Goal: Transaction & Acquisition: Purchase product/service

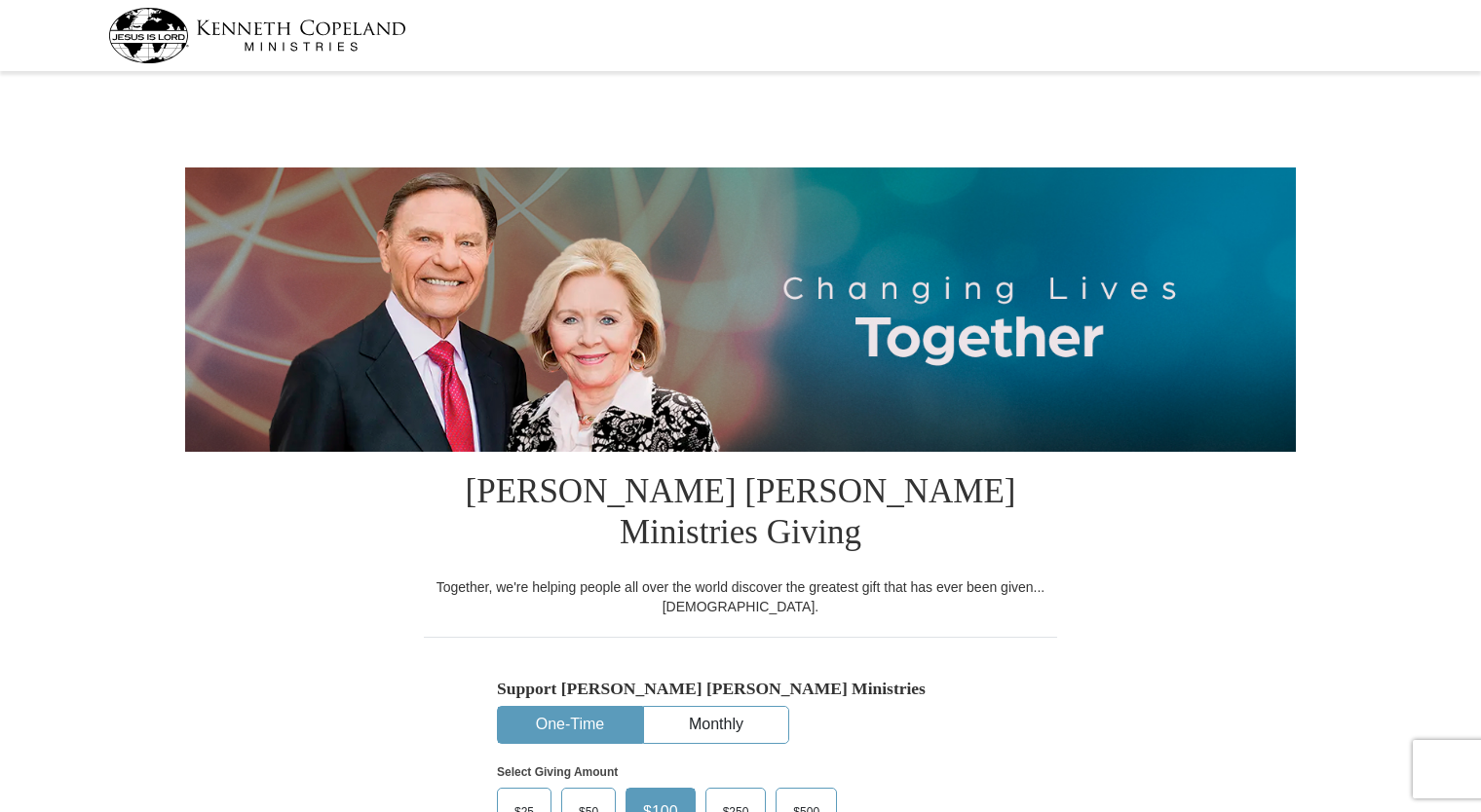
select select "SD"
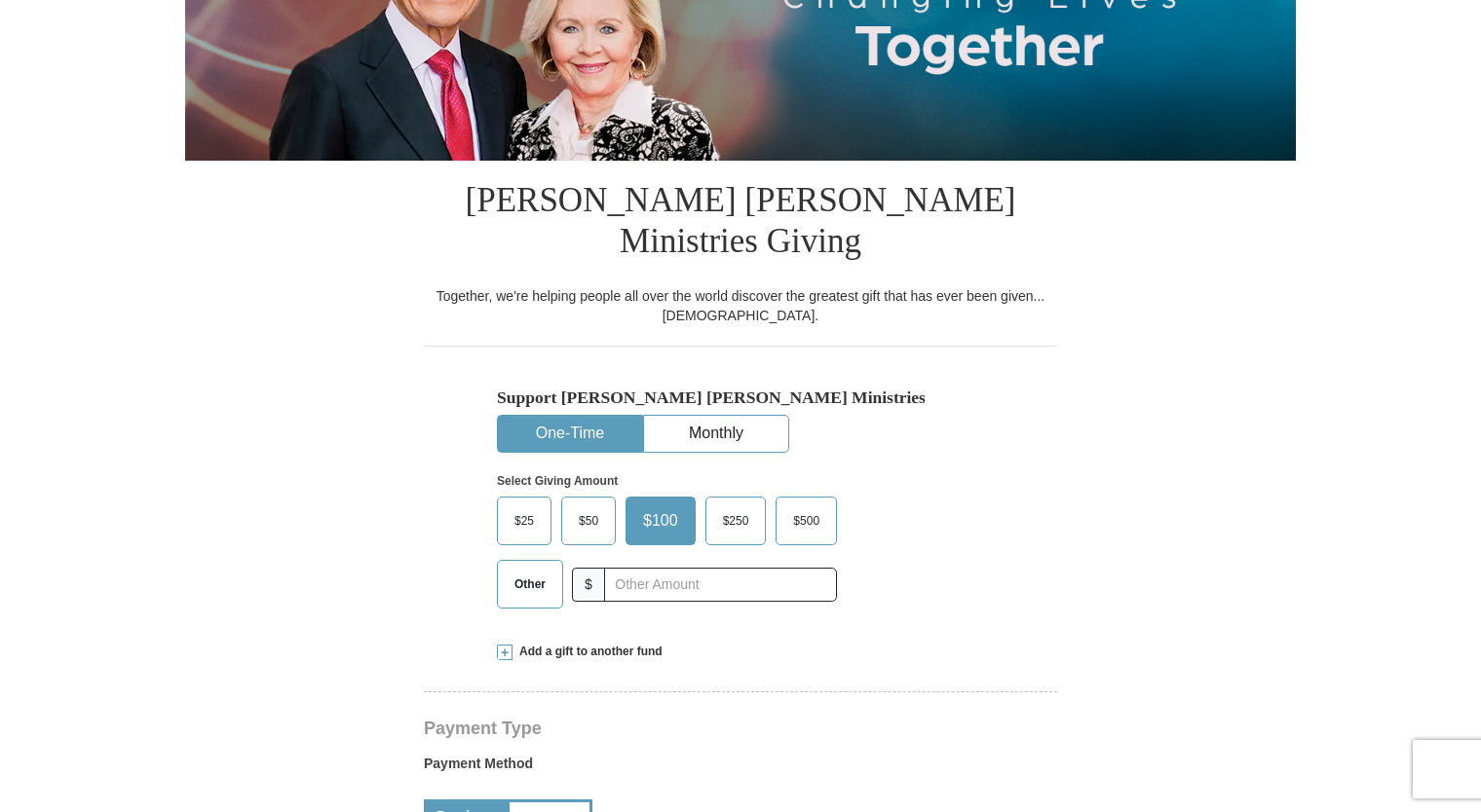
scroll to position [390, 0]
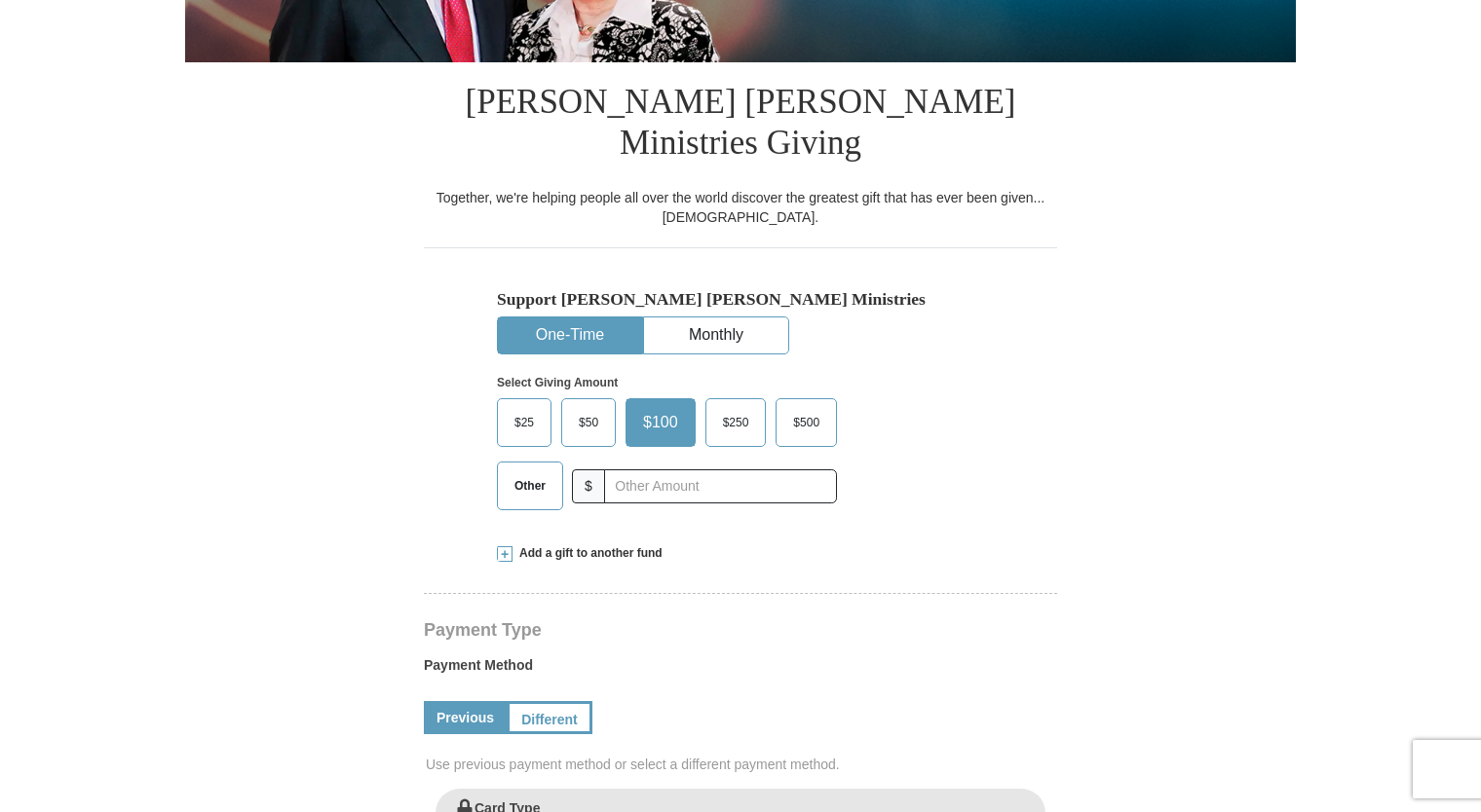
click at [526, 472] on span "Other" at bounding box center [530, 486] width 51 height 29
click at [0, 0] on input "Other" at bounding box center [0, 0] width 0 height 0
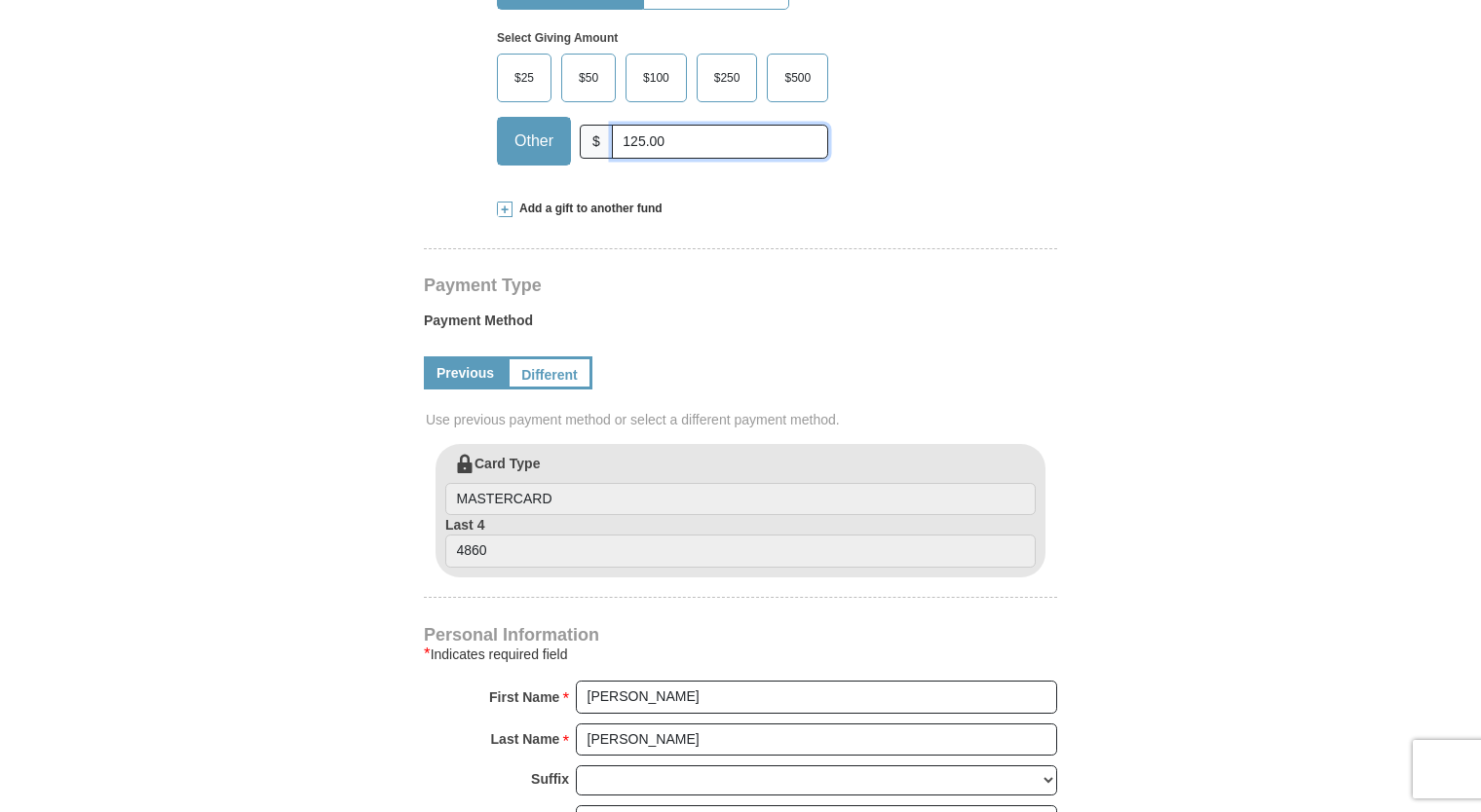
scroll to position [585, 0]
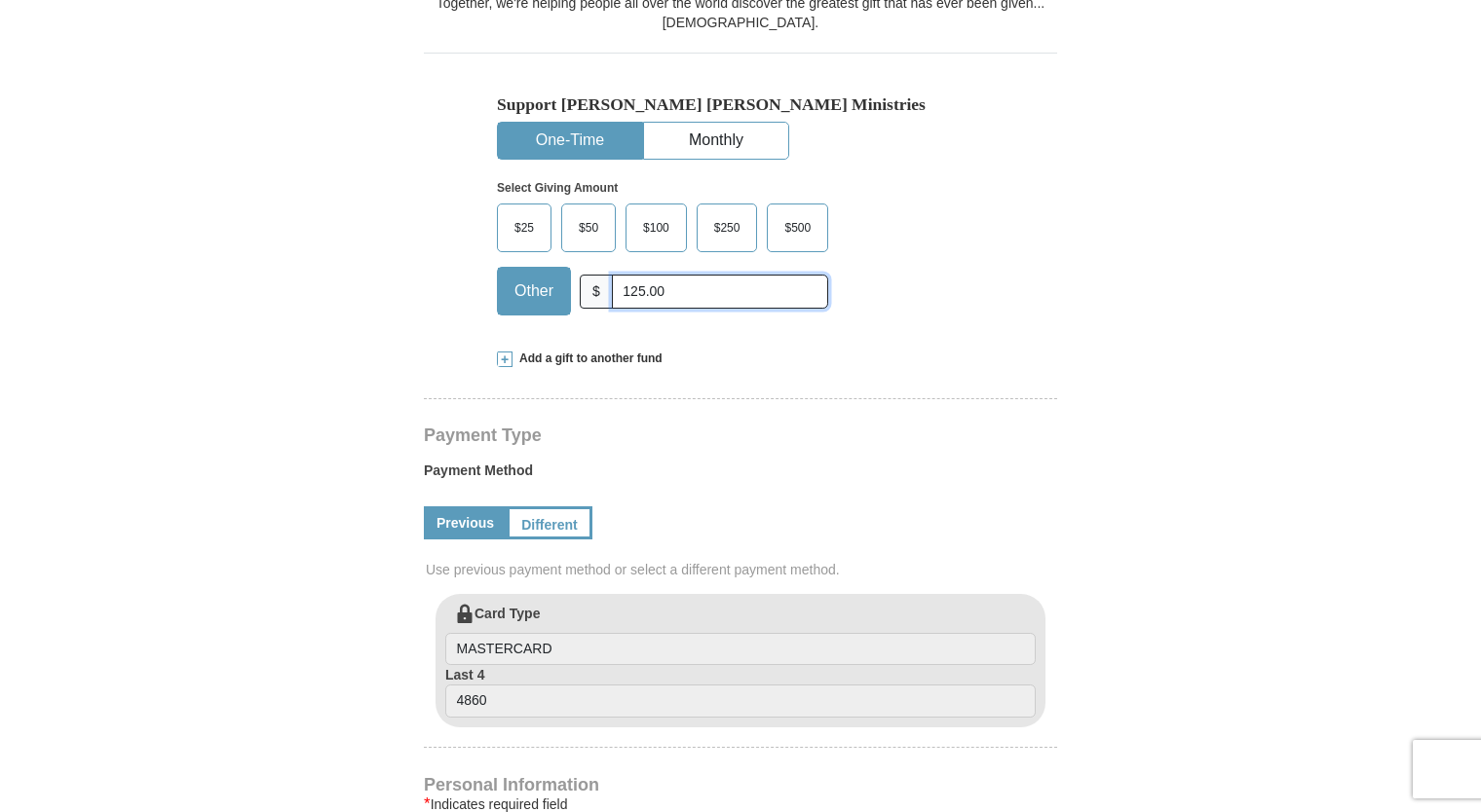
type input "125.00"
click at [579, 351] on span "Add a gift to another fund" at bounding box center [588, 359] width 150 height 17
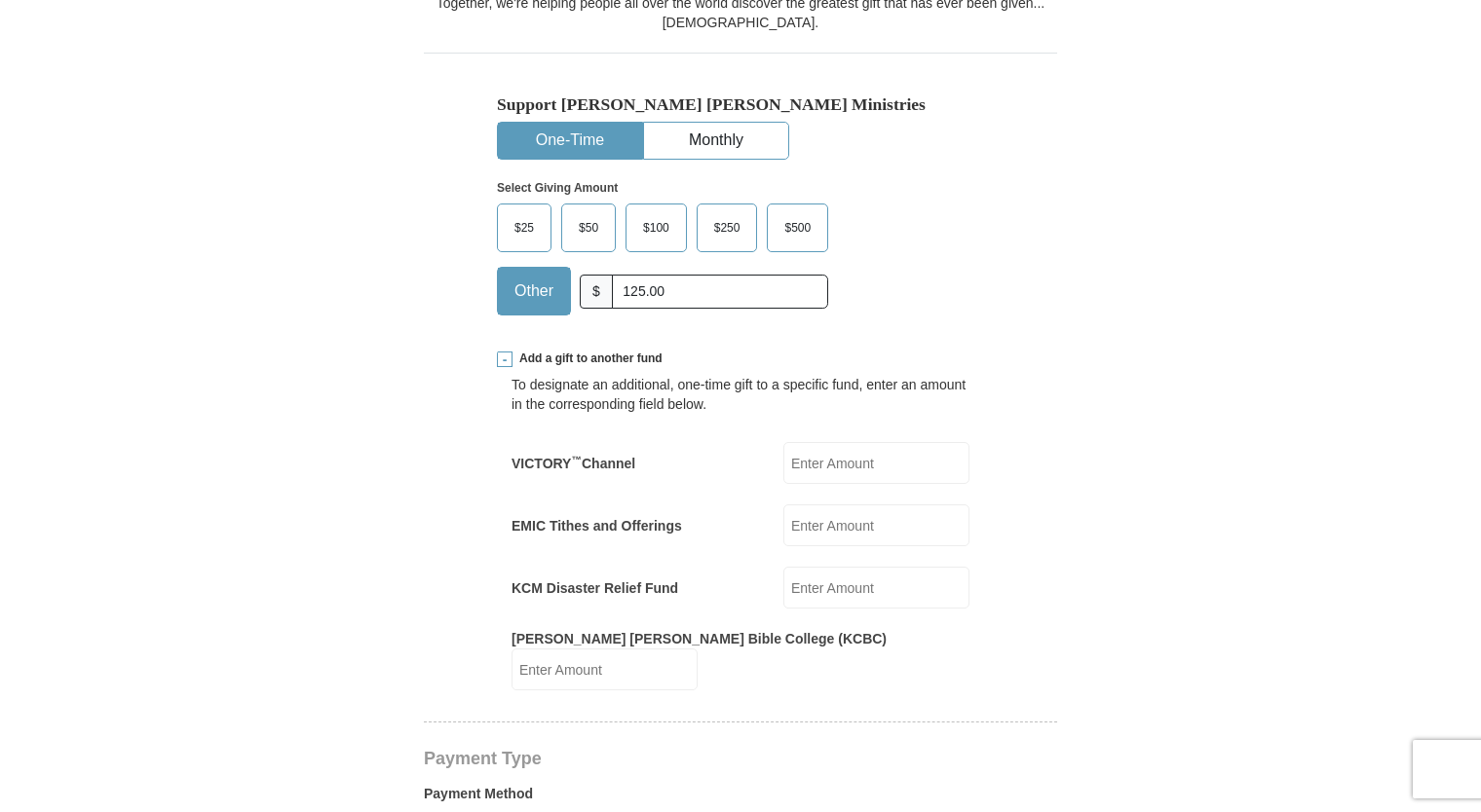
click at [824, 443] on input "VICTORY ™ Channel" at bounding box center [876, 463] width 186 height 42
type input "50.00"
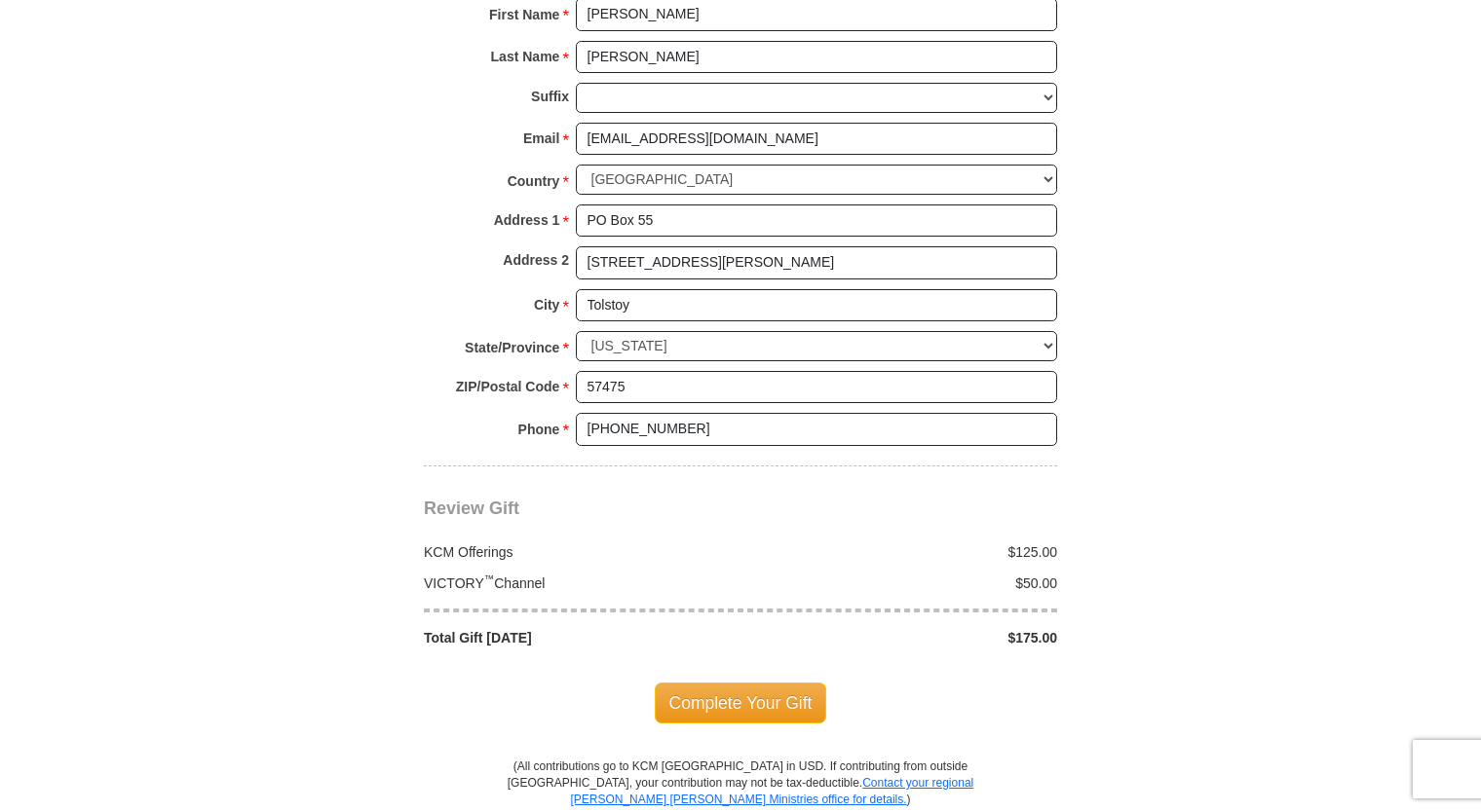
scroll to position [1851, 0]
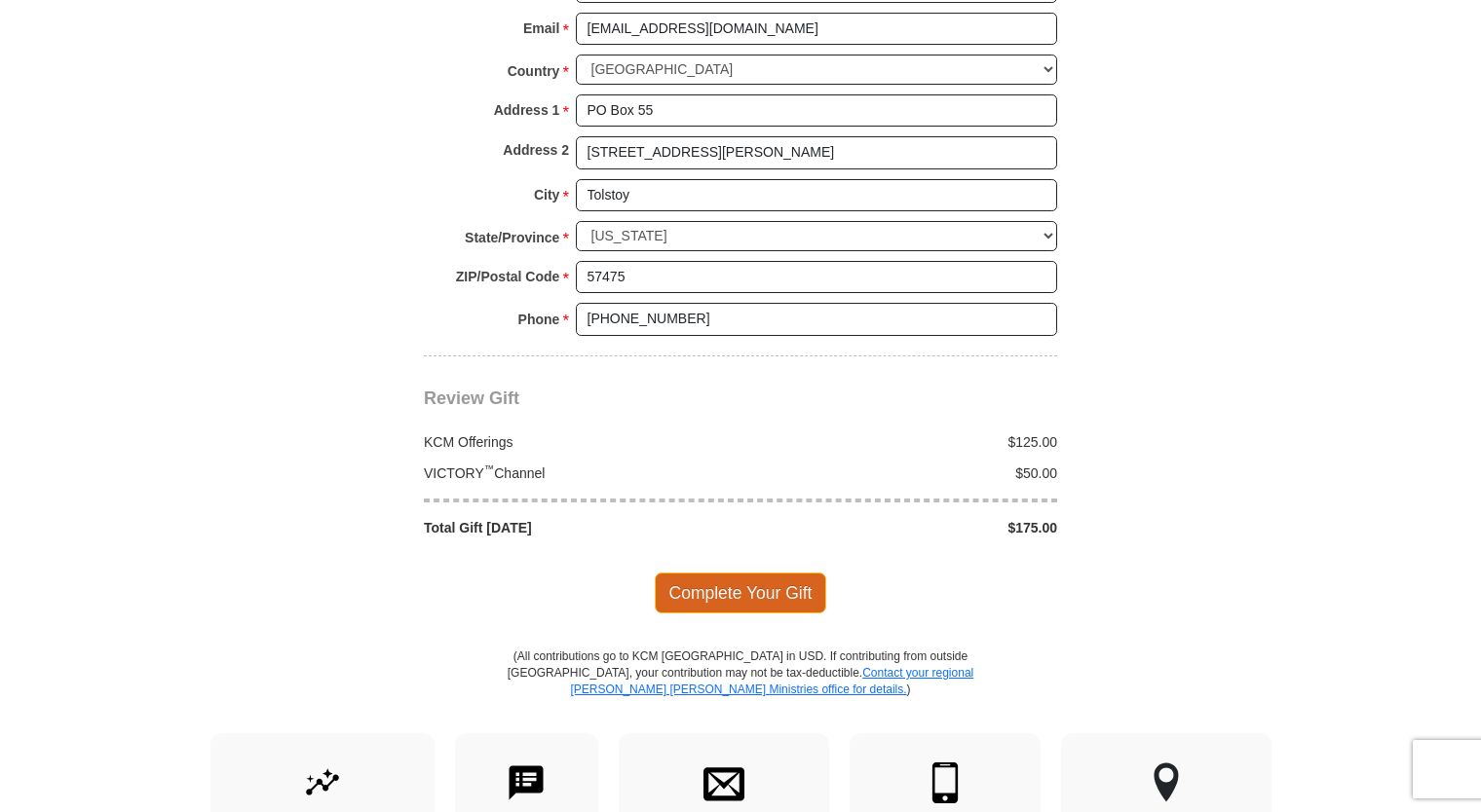
click at [743, 573] on span "Complete Your Gift" at bounding box center [740, 594] width 173 height 41
